Goal: Find specific page/section: Find specific page/section

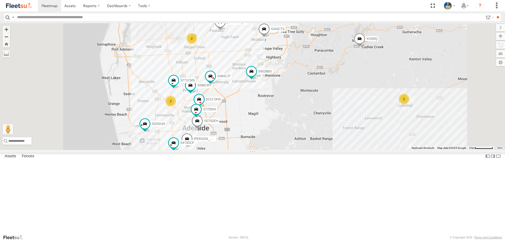
drag, startPoint x: 308, startPoint y: 199, endPoint x: 317, endPoint y: 192, distance: 11.1
click at [317, 149] on div "S343CTS S952BBS S020AJN XS45IQ S253CZS S662CKG S031CYD [PERSON_NAME] 6 S075DEH …" at bounding box center [252, 86] width 505 height 126
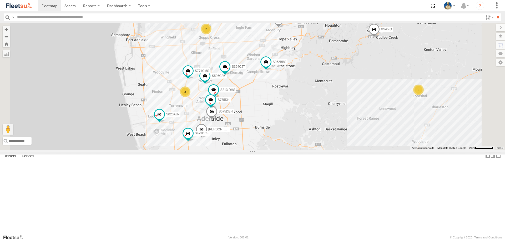
drag, startPoint x: 317, startPoint y: 187, endPoint x: 324, endPoint y: 179, distance: 10.6
click at [321, 149] on div "S343CTS S952BBS S020AJN XS45IQ S253CZS S662CKG S031CYD [PERSON_NAME] 6 S075DEH …" at bounding box center [252, 86] width 505 height 126
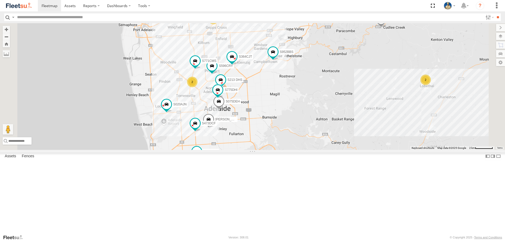
drag, startPoint x: 325, startPoint y: 178, endPoint x: 331, endPoint y: 172, distance: 8.9
click at [331, 149] on div "S343CTS S952BBS S020AJN XS45IQ S253CZS S662CKG S031CYD [PERSON_NAME] 6 S075DEH …" at bounding box center [252, 86] width 505 height 126
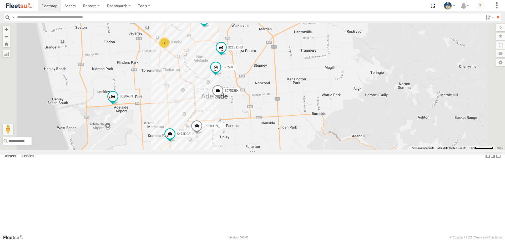
drag, startPoint x: 314, startPoint y: 161, endPoint x: 336, endPoint y: 162, distance: 21.8
click at [336, 149] on div "S343CTS S952BBS S020AJN XS45IQ S253CZS S662CKG S031CYD [PERSON_NAME] S075DEH S5…" at bounding box center [252, 86] width 505 height 126
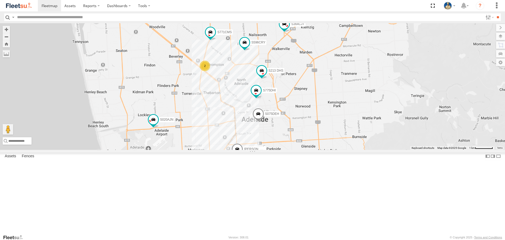
drag, startPoint x: 431, startPoint y: 154, endPoint x: 427, endPoint y: 169, distance: 15.3
click at [427, 149] on div "S343CTS S952BBS S020AJN XS45IQ S253CZS S662CKG S031CYD [PERSON_NAME] S075DEH S5…" at bounding box center [252, 86] width 505 height 126
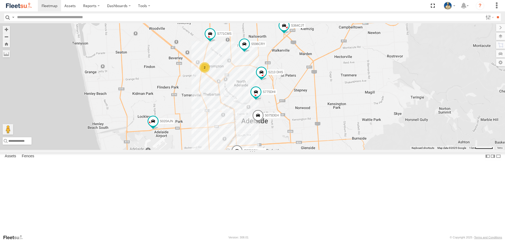
click at [210, 73] on div "2" at bounding box center [204, 67] width 11 height 11
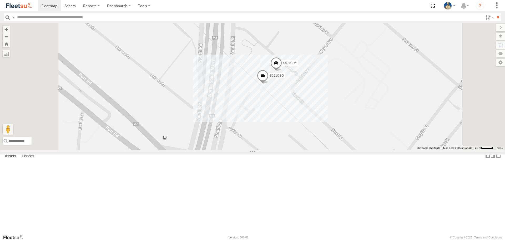
drag, startPoint x: 407, startPoint y: 116, endPoint x: 362, endPoint y: 133, distance: 47.8
click at [365, 132] on div "S597CRY S521CSO" at bounding box center [252, 86] width 505 height 126
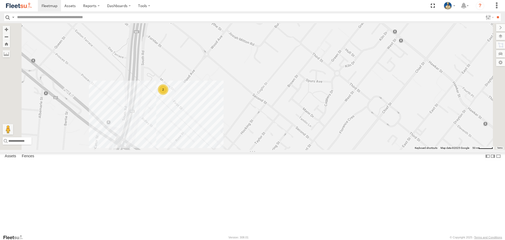
click at [20, 4] on img at bounding box center [18, 5] width 27 height 7
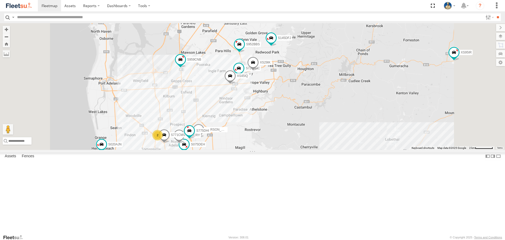
drag, startPoint x: 330, startPoint y: 170, endPoint x: 335, endPoint y: 162, distance: 9.9
click at [335, 149] on div "S020AJN S959CNB S364CJT S070CPF XS45IQ S473DCF S662CKG S031CYD XS95IR S035CYD G…" at bounding box center [252, 86] width 505 height 126
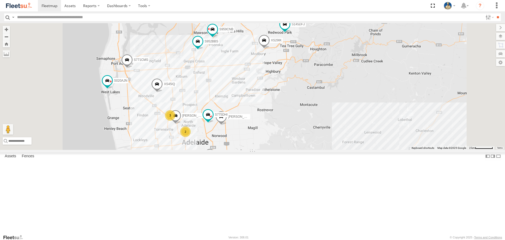
click at [143, 14] on input "text" at bounding box center [249, 17] width 468 height 8
type input "**"
click at [495, 13] on input "**" at bounding box center [498, 17] width 6 height 8
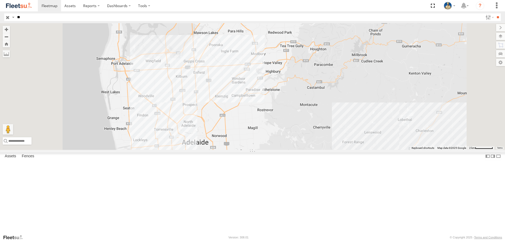
click at [7, 17] on input "button" at bounding box center [7, 17] width 7 height 8
